Goal: Information Seeking & Learning: Check status

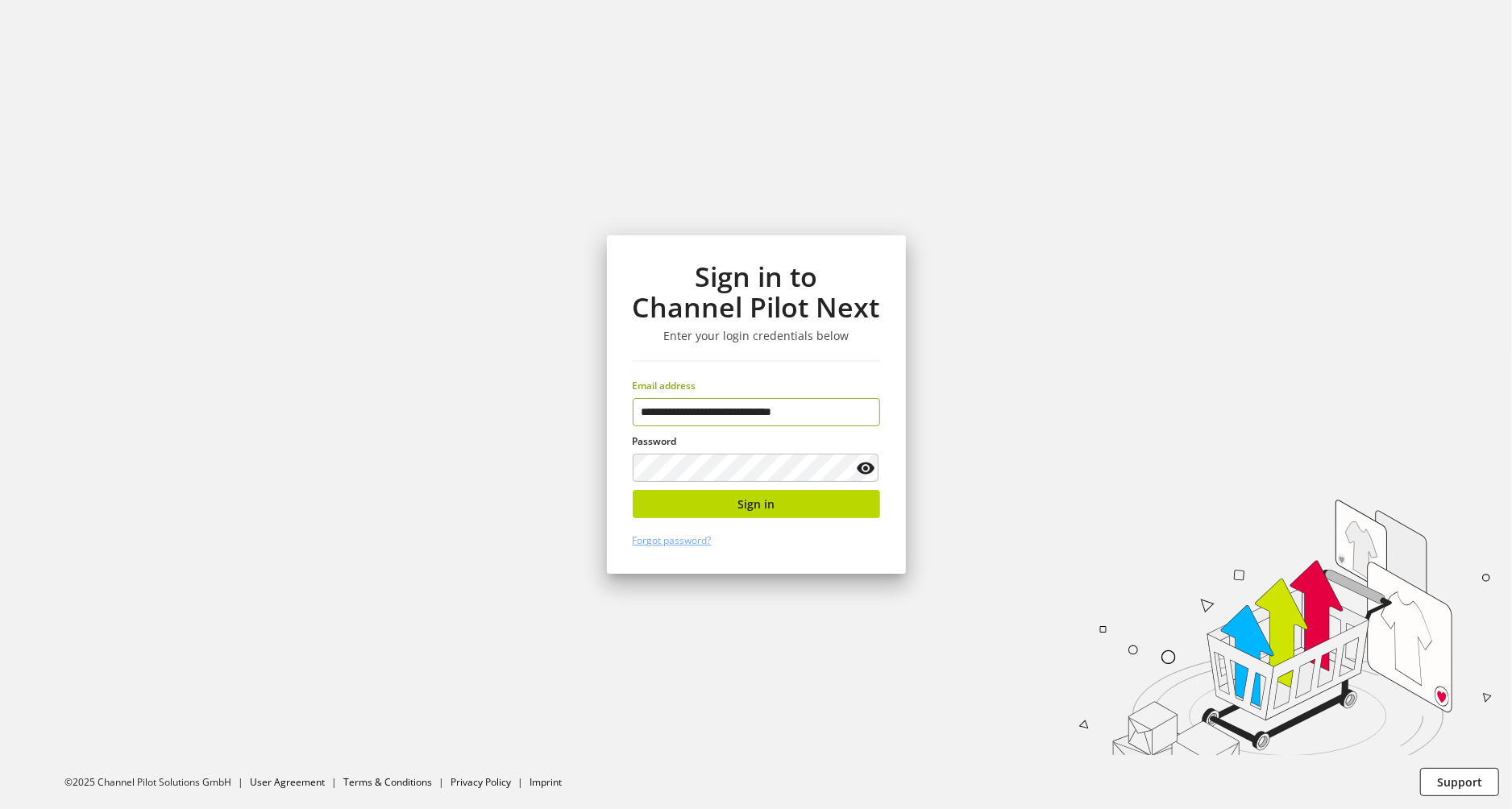
type input "**********"
click at [782, 510] on button "Sign in" at bounding box center [756, 504] width 248 height 28
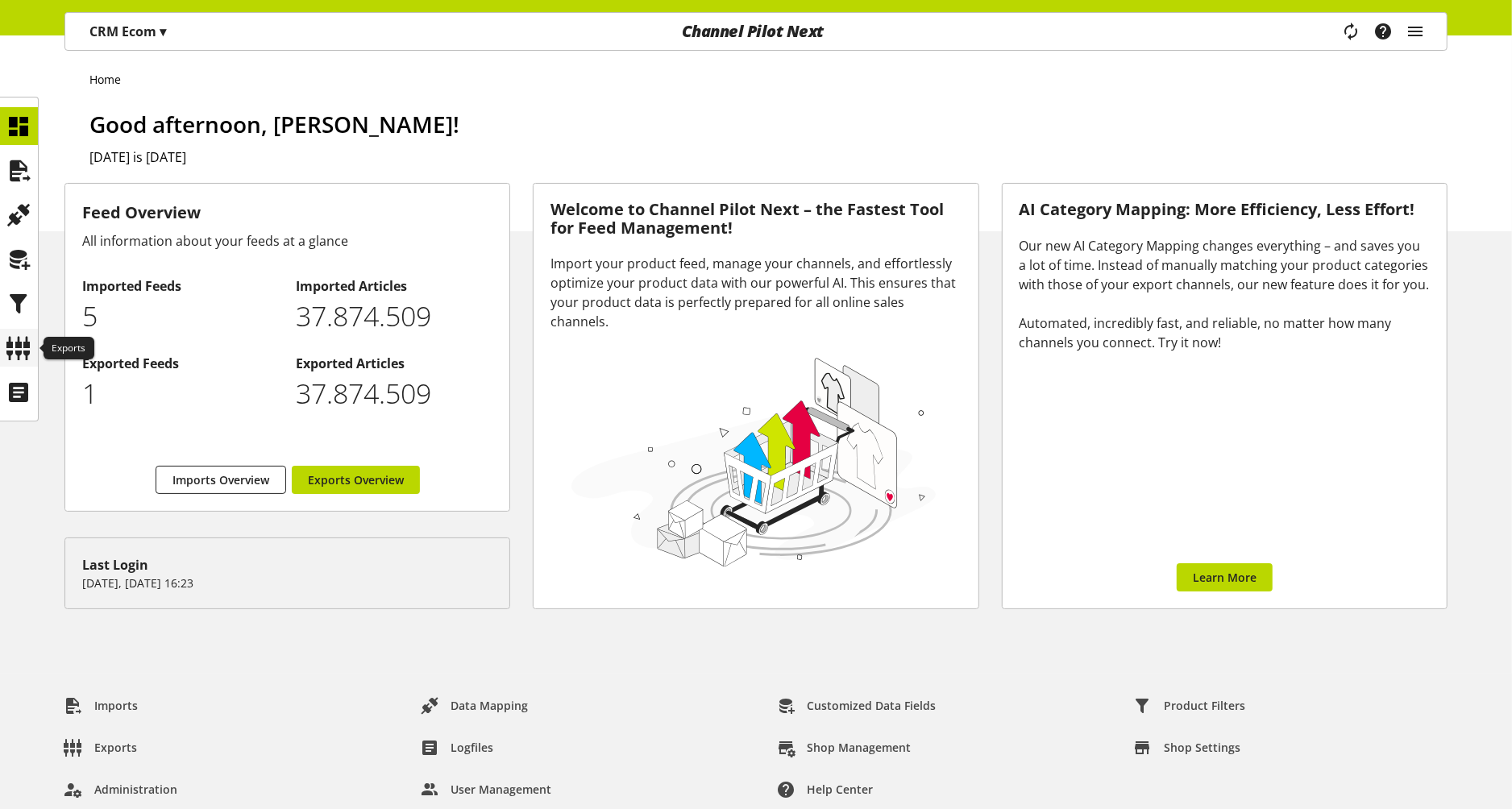
click at [23, 360] on icon at bounding box center [19, 348] width 25 height 32
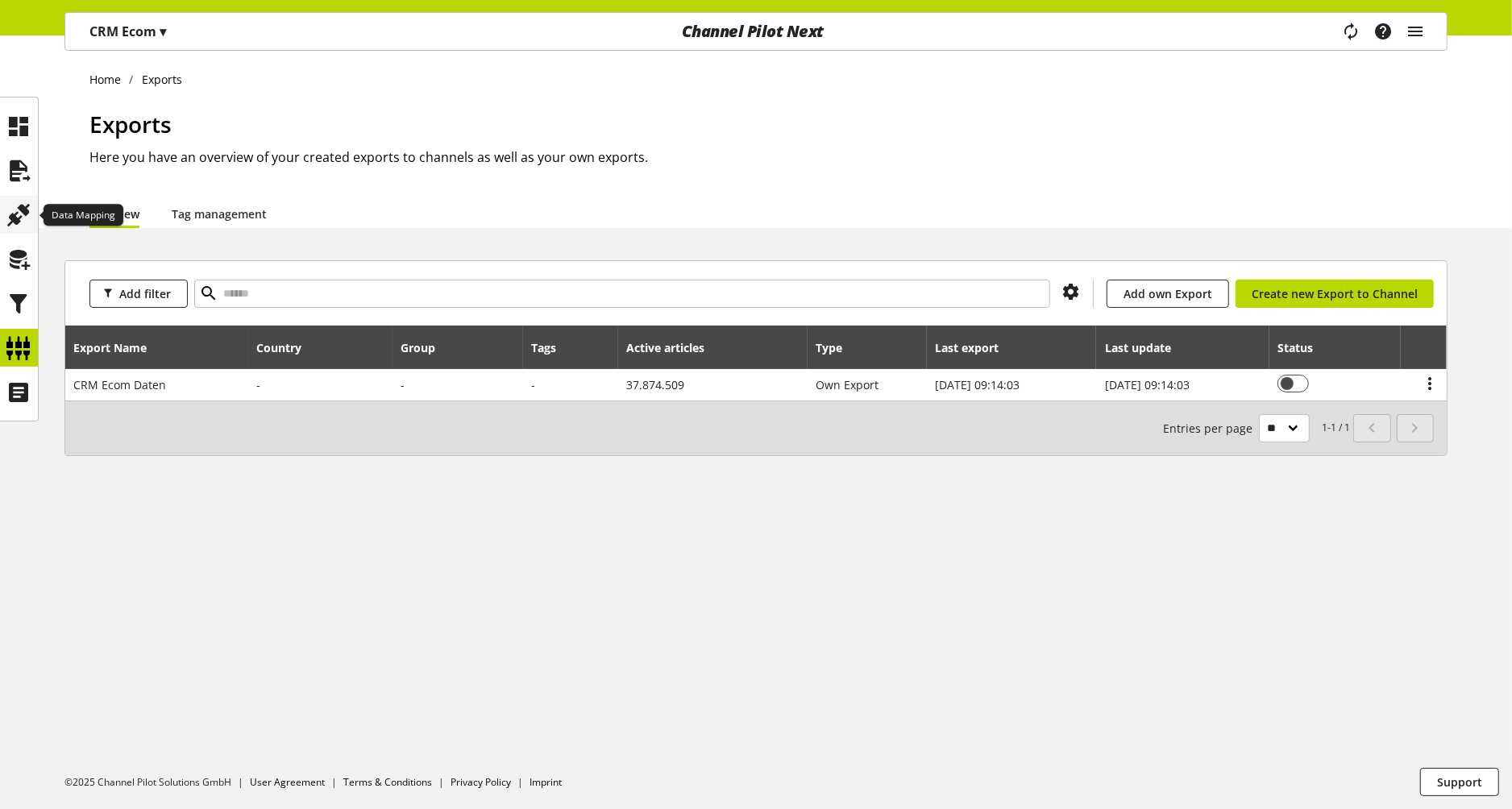
click at [21, 222] on icon at bounding box center [19, 215] width 25 height 32
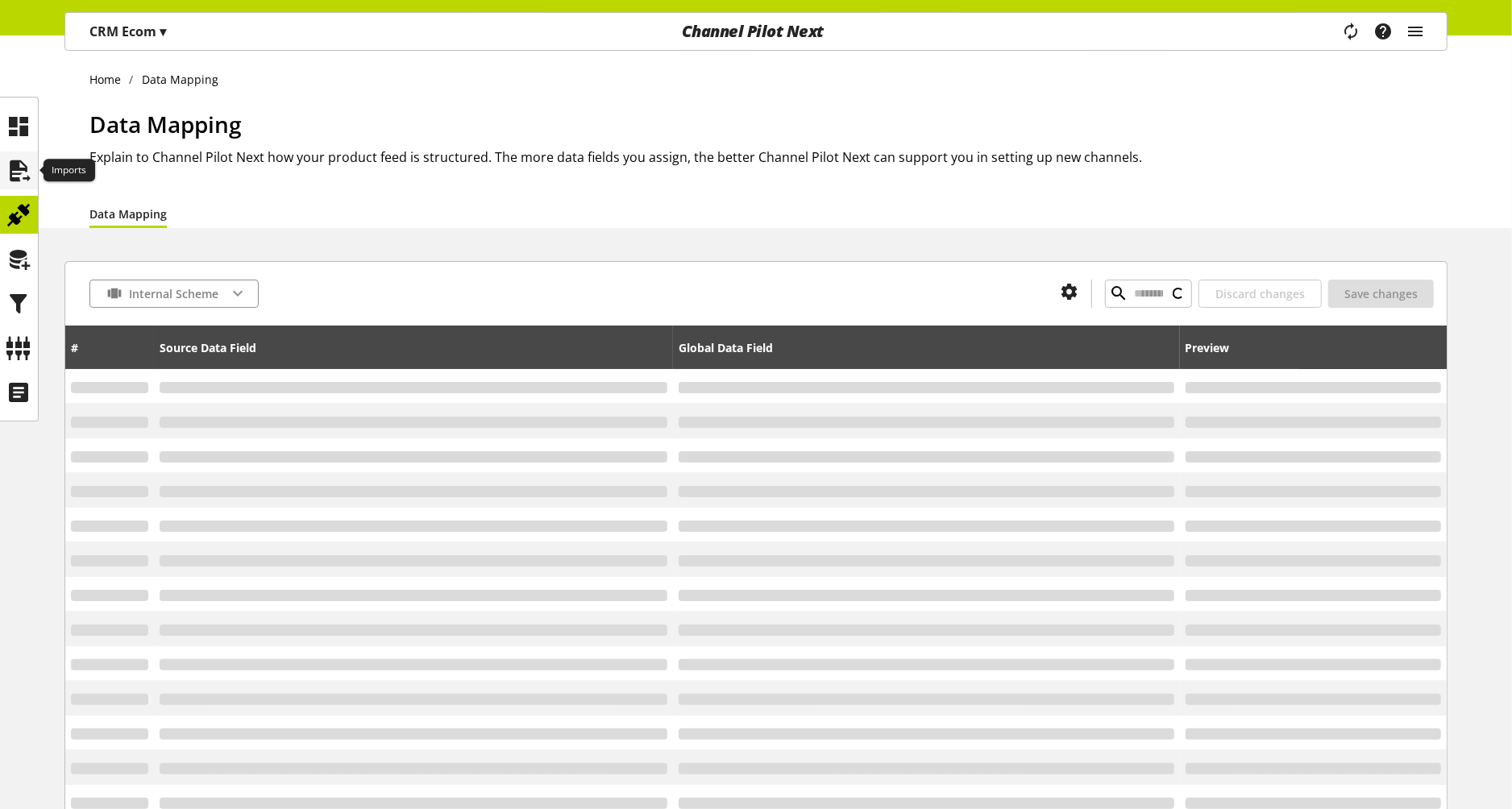
click at [18, 181] on icon at bounding box center [19, 171] width 25 height 32
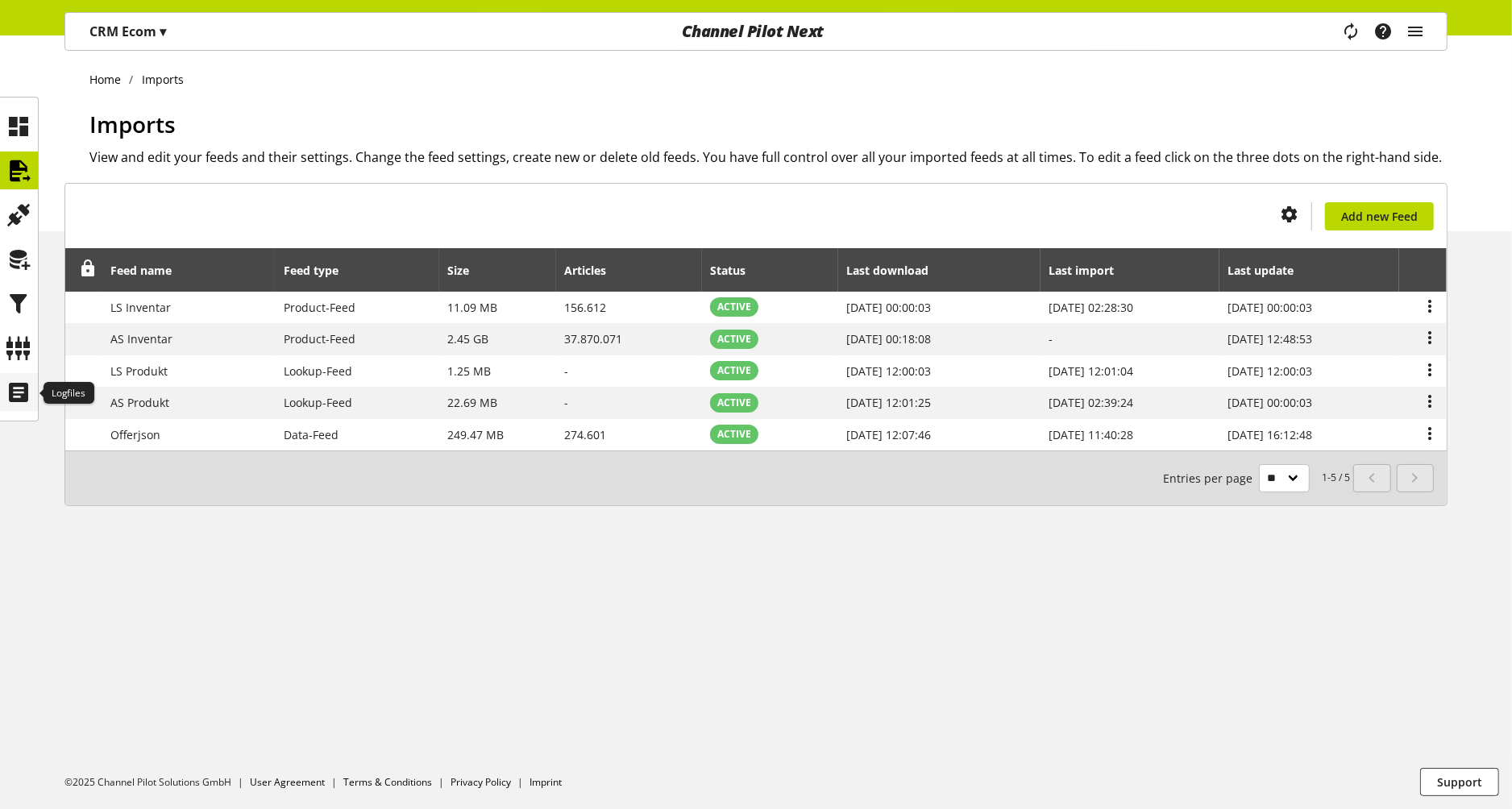
click at [22, 403] on icon at bounding box center [19, 392] width 25 height 32
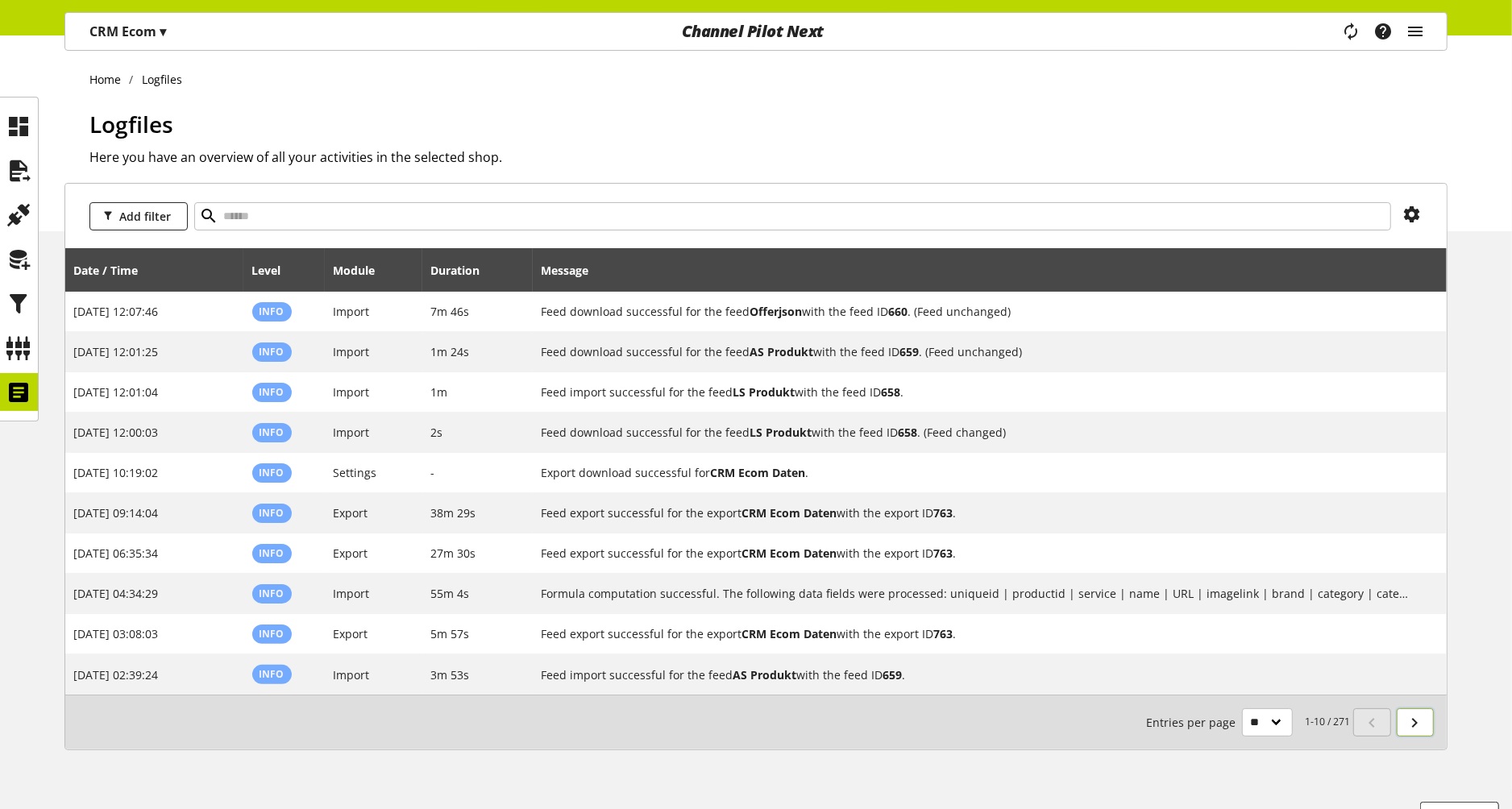
click at [1418, 716] on icon at bounding box center [1415, 723] width 20 height 29
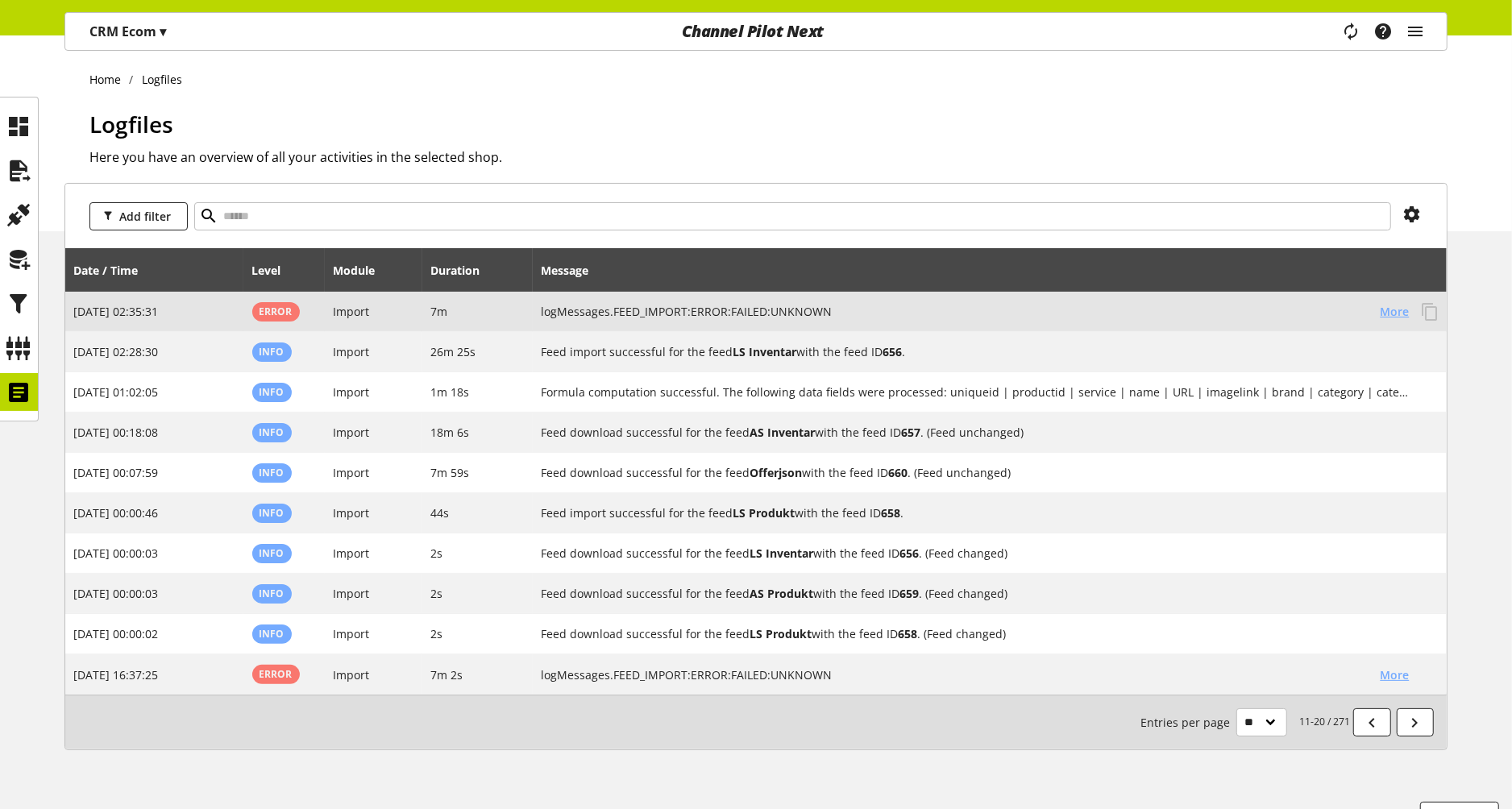
click at [1386, 310] on span "More" at bounding box center [1395, 311] width 29 height 17
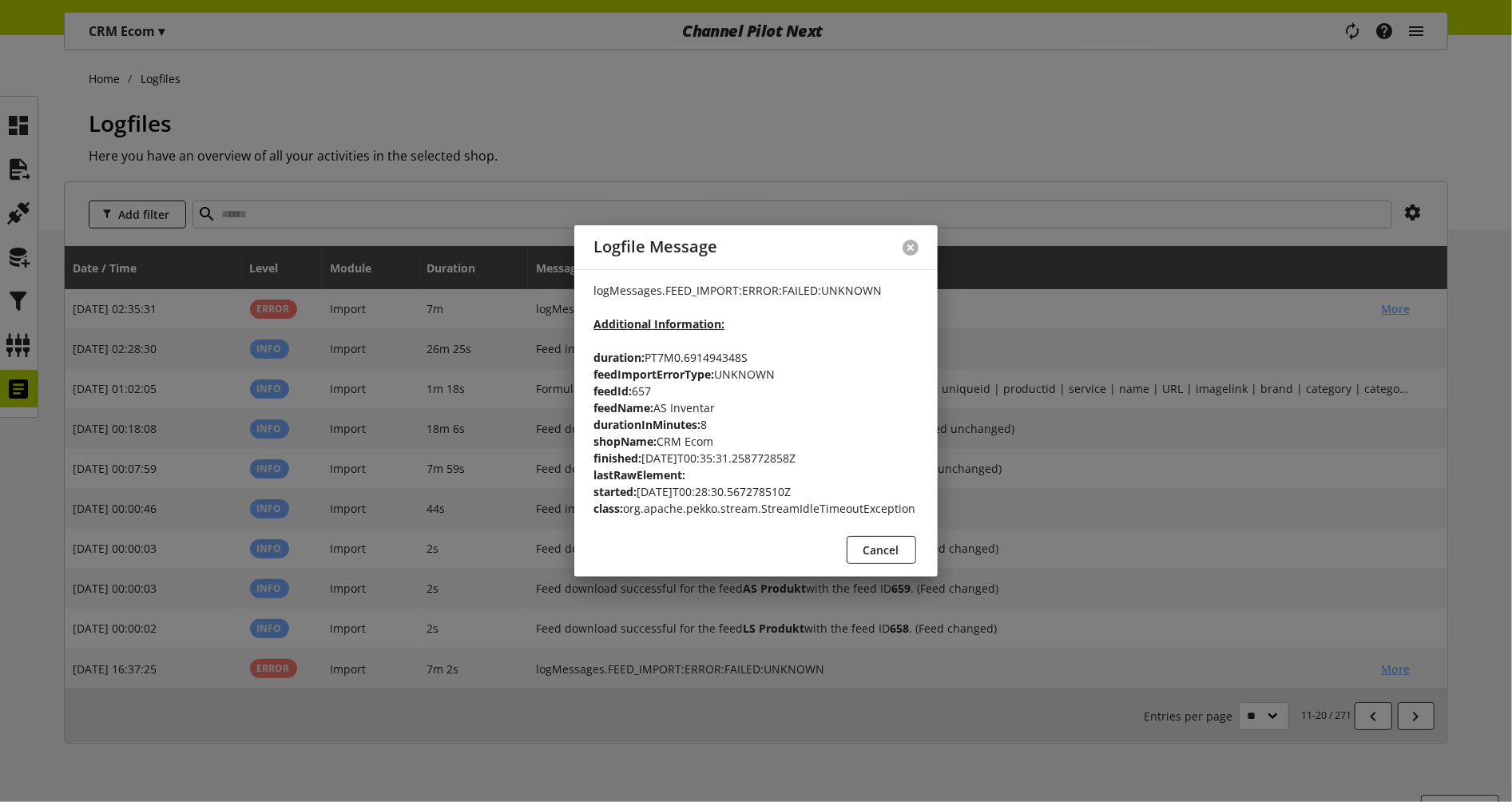
click at [910, 251] on button at bounding box center [910, 248] width 16 height 16
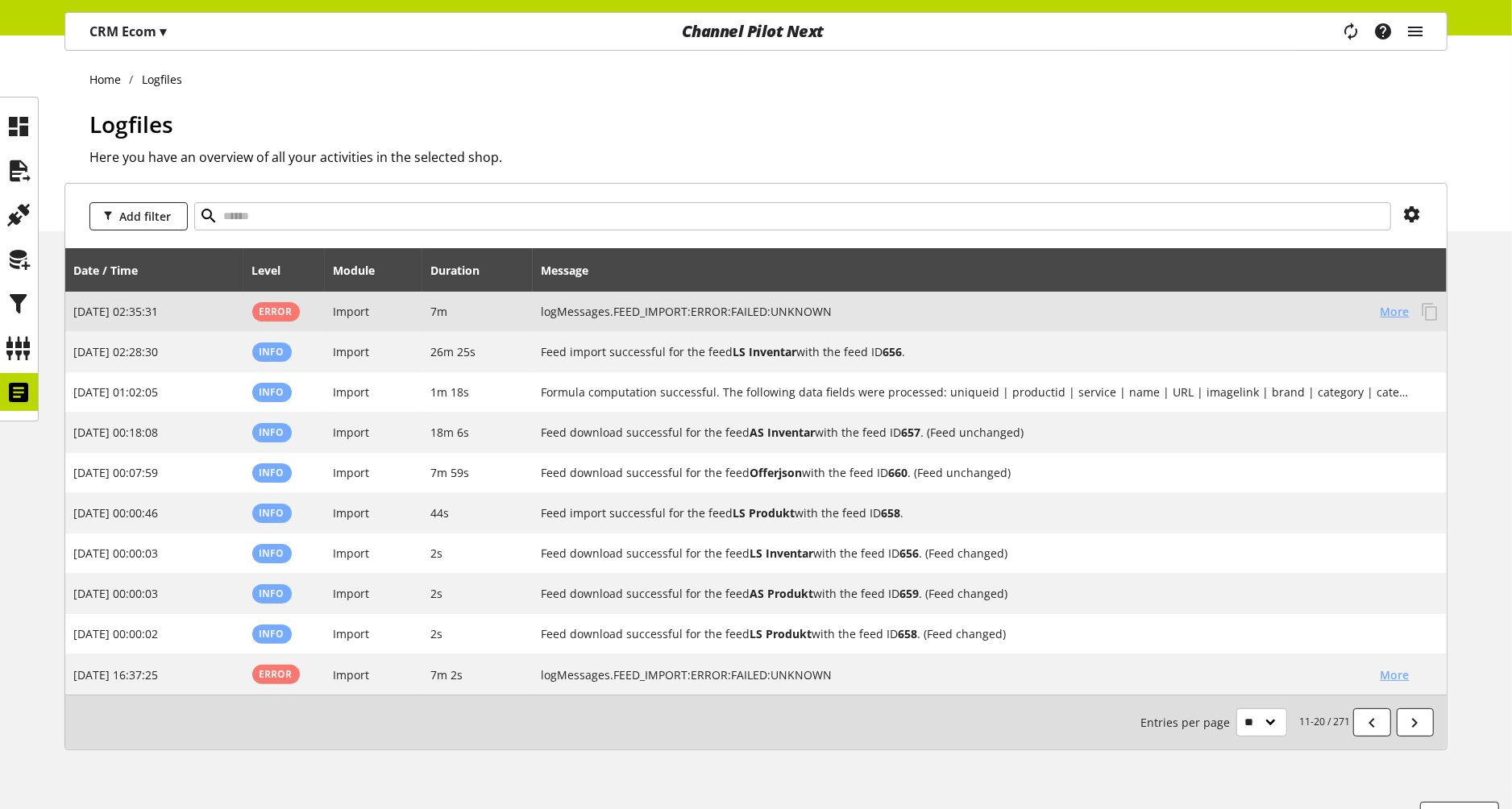
click at [1384, 315] on span "More" at bounding box center [1395, 311] width 29 height 17
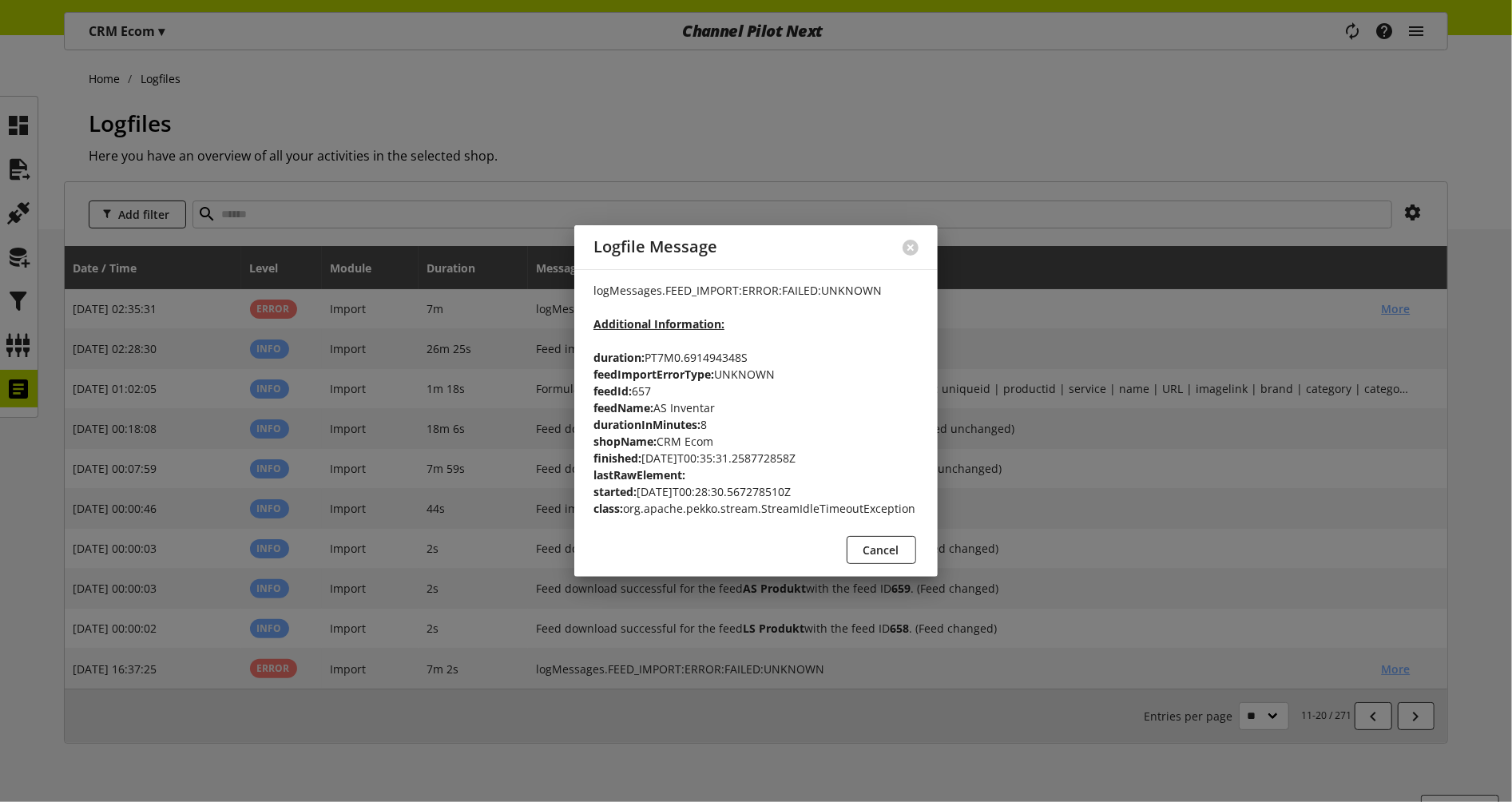
click at [781, 233] on div "Logfile Message" at bounding box center [728, 247] width 309 height 44
click at [836, 507] on p "logMessages.FEED_IMPORT:ERROR:FAILED:UNKNOWN Additional Information: duration: …" at bounding box center [756, 399] width 325 height 235
copy p "StreamIdleTimeoutException"
